Goal: Check status: Check status

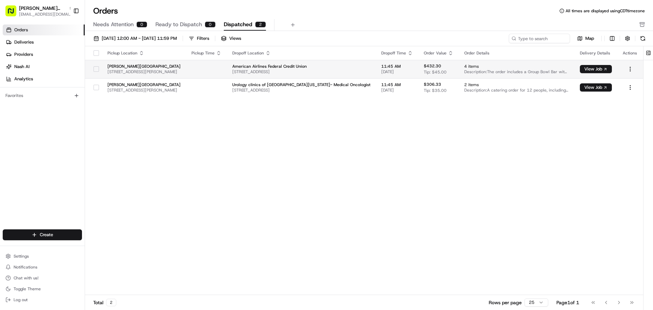
click at [97, 69] on button "button" at bounding box center [95, 68] width 5 height 5
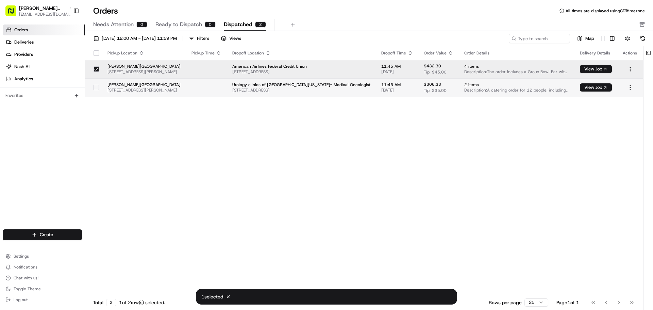
click at [97, 86] on button "button" at bounding box center [95, 87] width 5 height 5
click at [632, 68] on html "[PERSON_NAME] Plaza [EMAIL_ADDRESS][DOMAIN_NAME] Toggle Sidebar Orders Deliveri…" at bounding box center [326, 155] width 653 height 310
click at [530, 160] on html "[PERSON_NAME] Plaza [EMAIL_ADDRESS][DOMAIN_NAME] Toggle Sidebar Orders Deliveri…" at bounding box center [326, 155] width 653 height 310
click at [596, 68] on button "View Job" at bounding box center [596, 69] width 32 height 8
click at [230, 297] on icon at bounding box center [228, 296] width 5 height 5
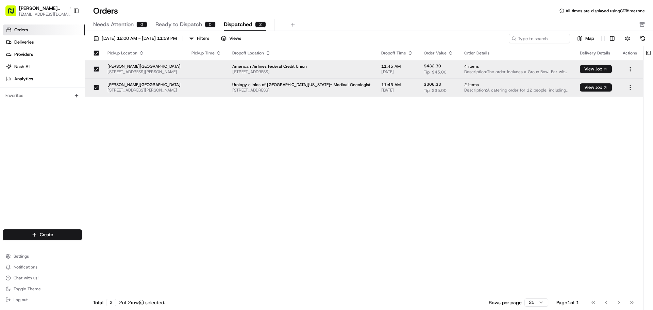
click at [97, 68] on button "button" at bounding box center [95, 68] width 5 height 5
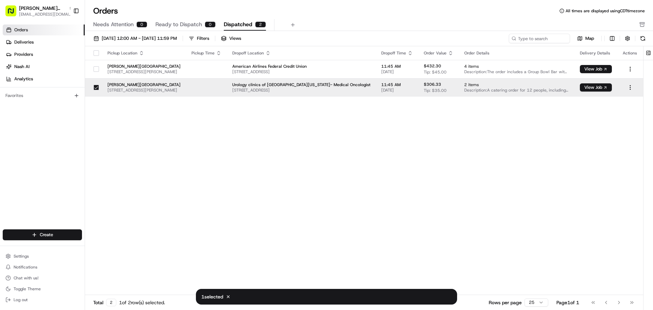
click at [94, 87] on button "button" at bounding box center [95, 87] width 5 height 5
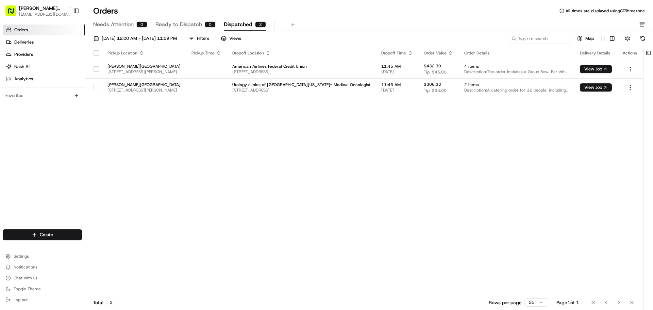
click at [340, 175] on div "Pickup Location Pickup Time Dropoff Location Dropoff Time Order Value Order Det…" at bounding box center [364, 170] width 558 height 248
